Goal: Find specific page/section: Find specific page/section

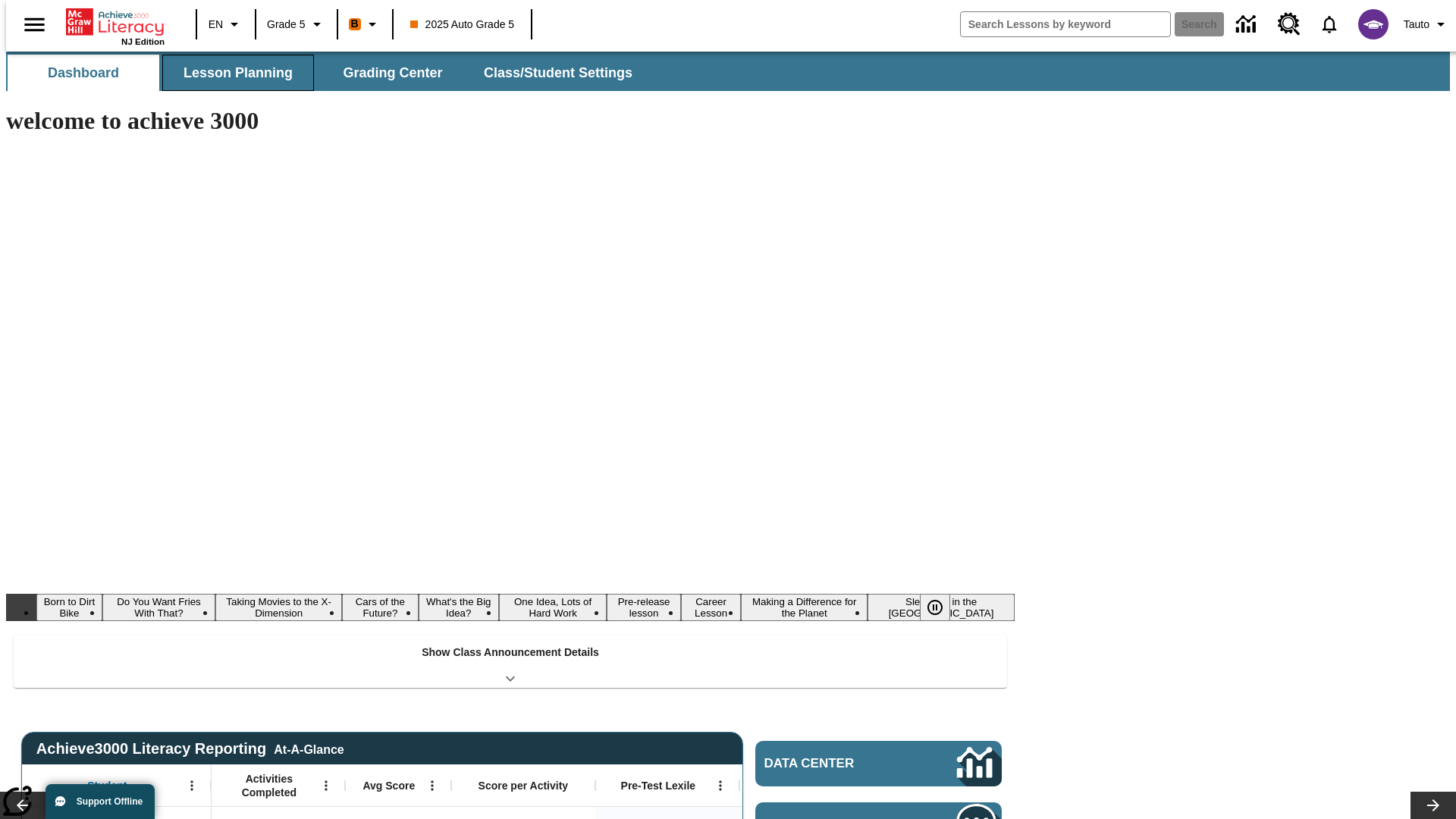
click at [232, 72] on button "Lesson Planning" at bounding box center [238, 73] width 152 height 37
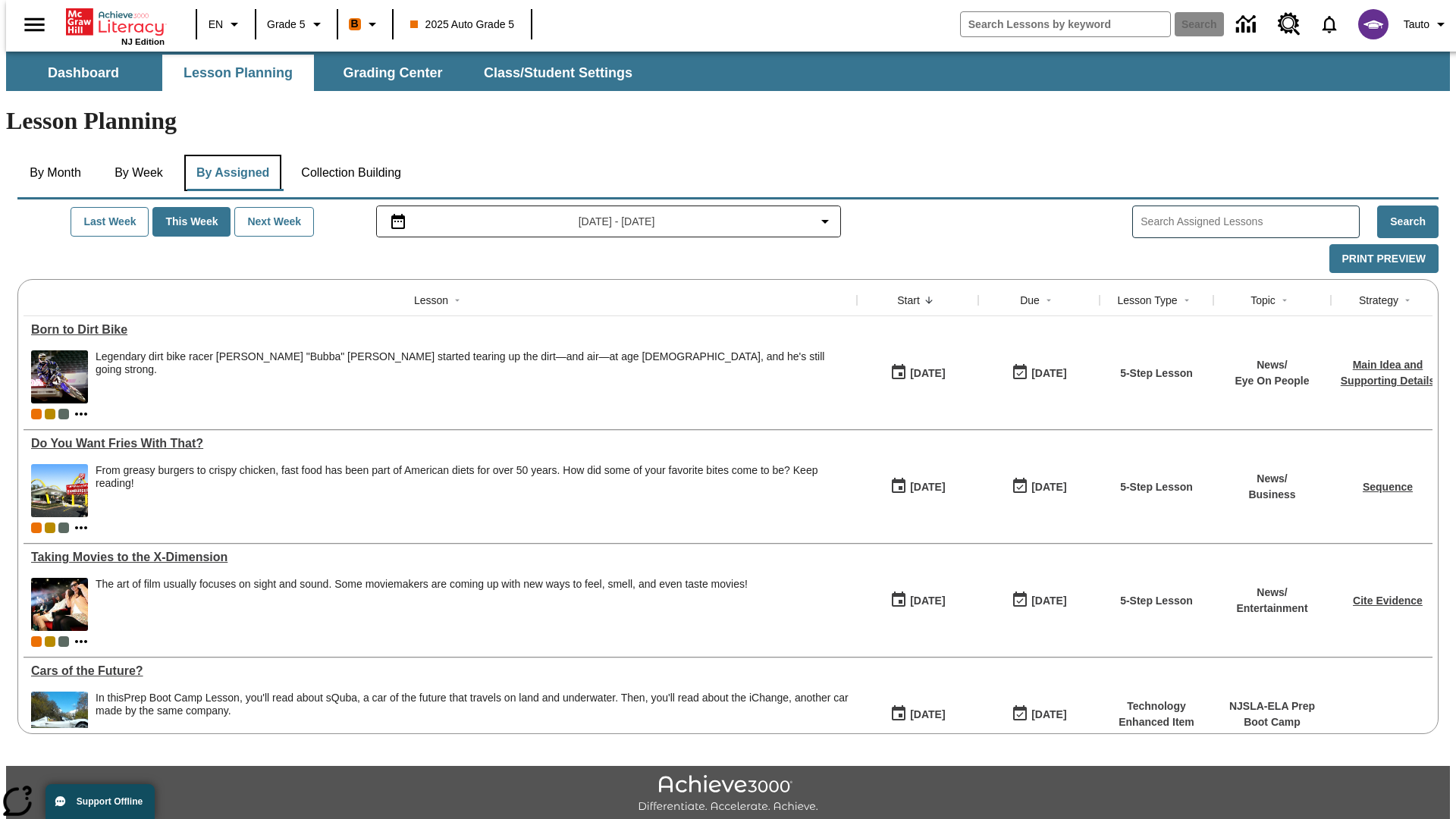
click at [229, 155] on button "By Assigned" at bounding box center [233, 173] width 98 height 37
type input "CVC Short Vowels Lesson 2"
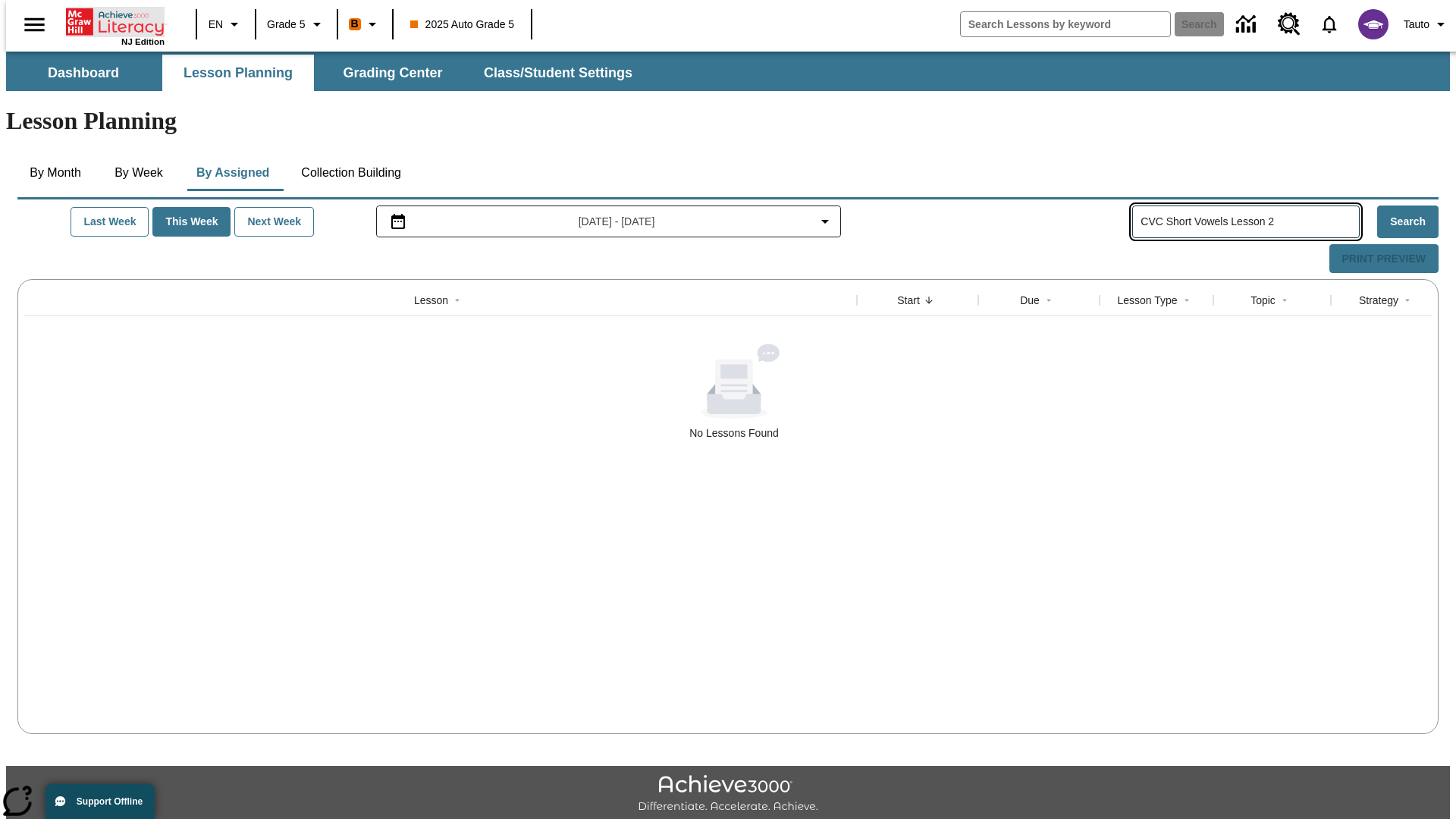
click at [109, 20] on icon "Home" at bounding box center [116, 21] width 100 height 30
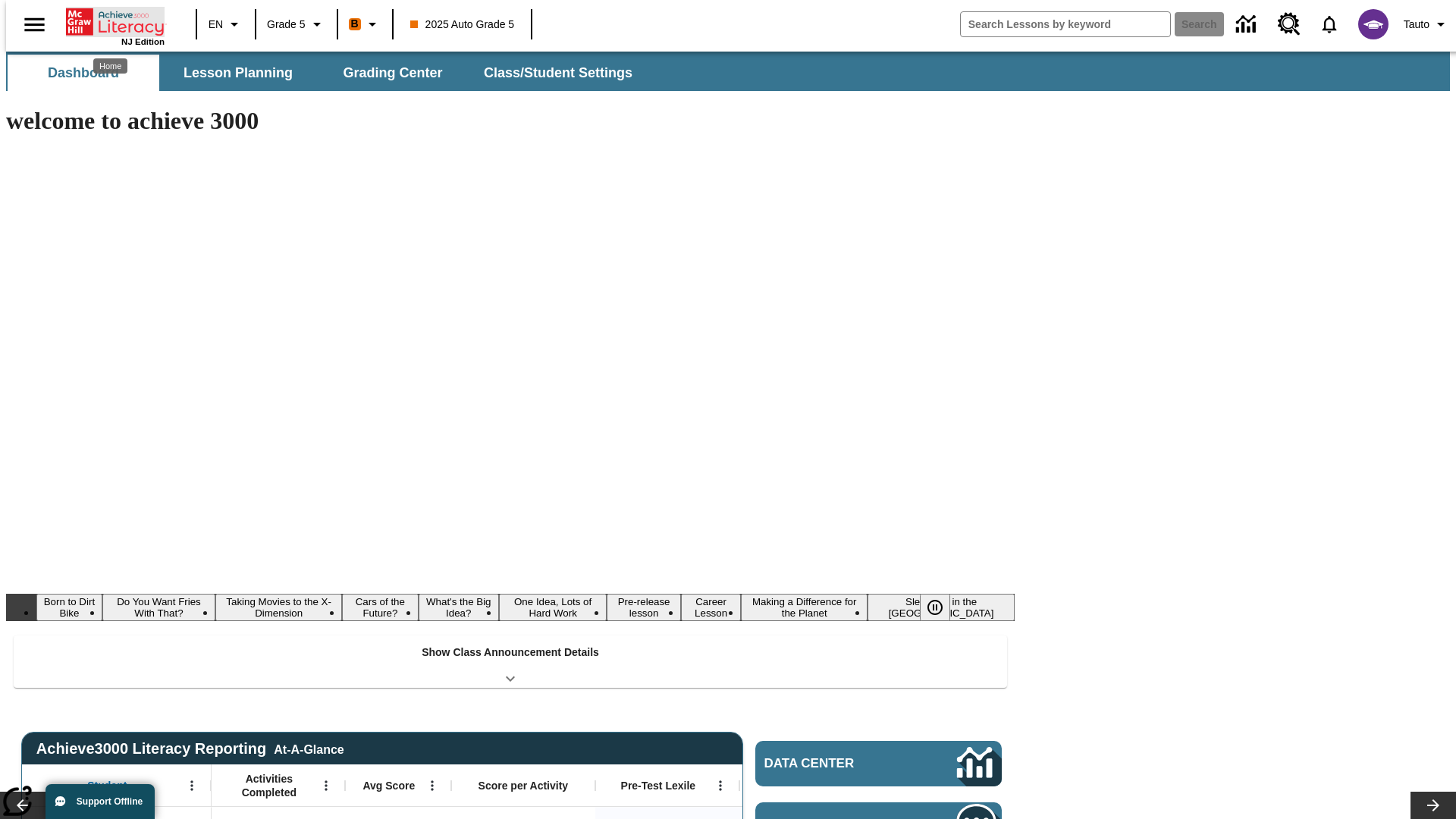
type input "-1"
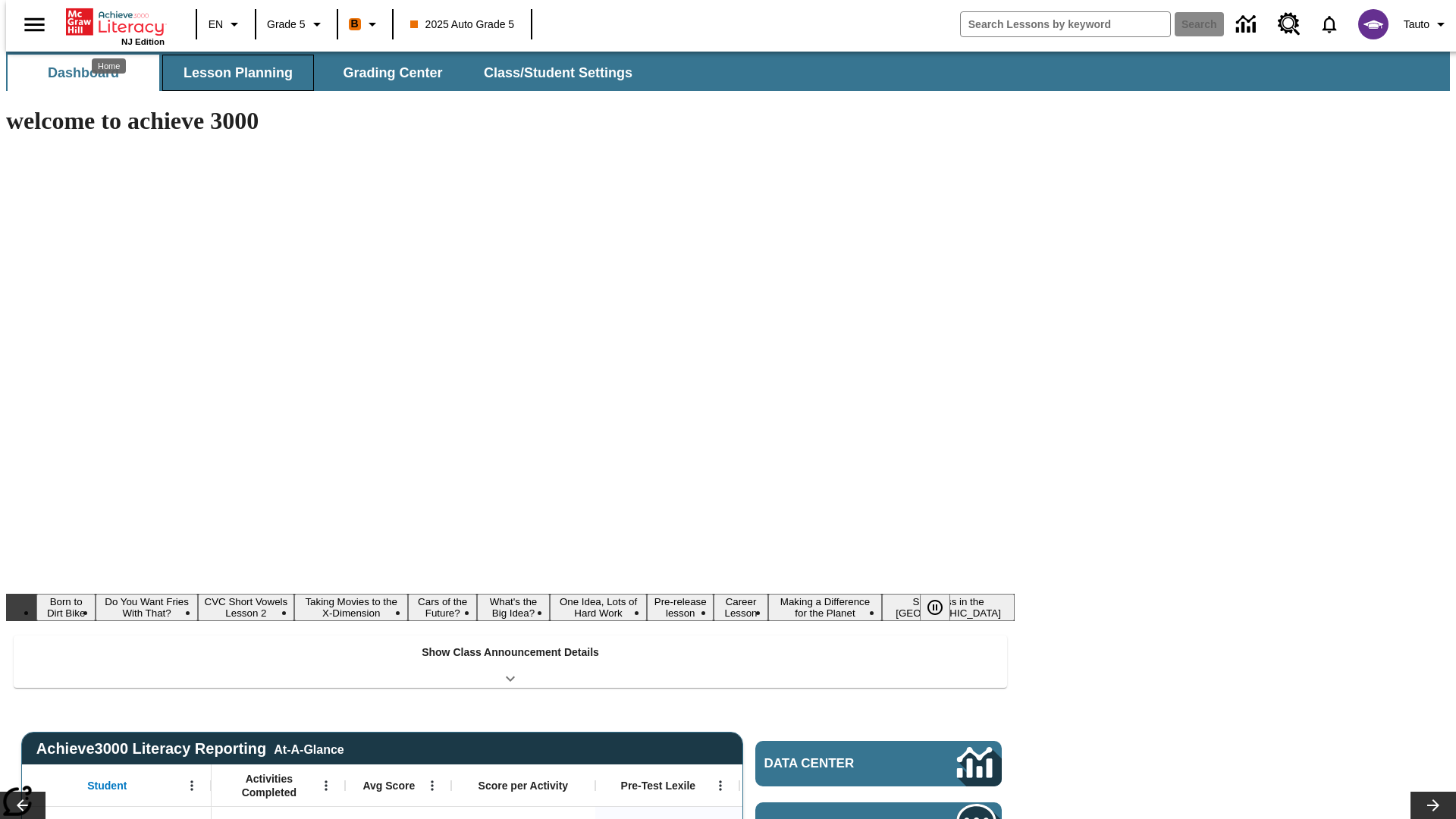
click at [232, 72] on button "Lesson Planning" at bounding box center [238, 73] width 152 height 37
